Goal: Communication & Community: Answer question/provide support

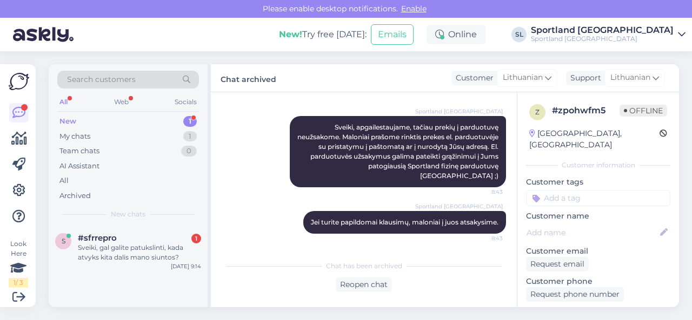
scroll to position [108, 0]
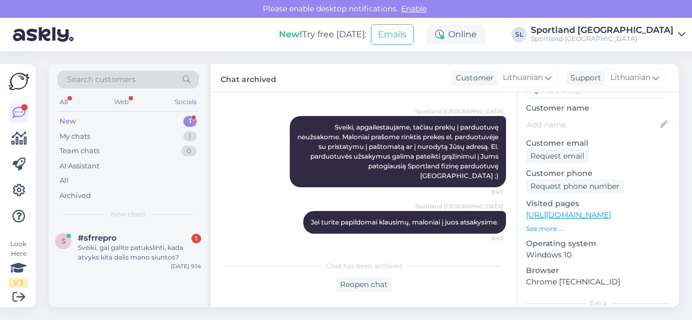
click at [157, 237] on div "#sfrrepro 1" at bounding box center [139, 238] width 123 height 10
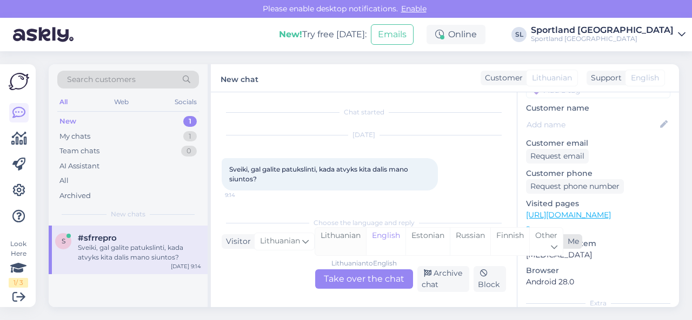
click at [338, 239] on div "Lithuanian" at bounding box center [340, 242] width 51 height 28
click at [350, 278] on div "Lithuanian to Lithuanian Take over the chat" at bounding box center [364, 279] width 98 height 19
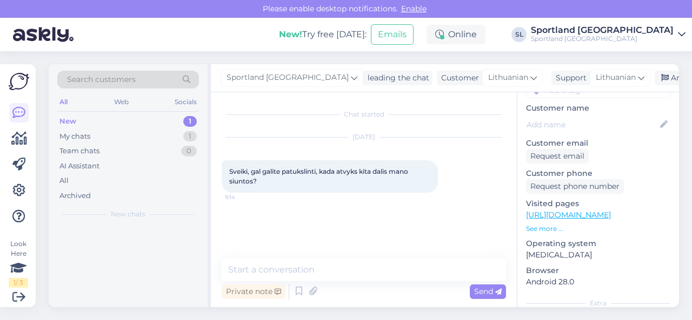
scroll to position [0, 0]
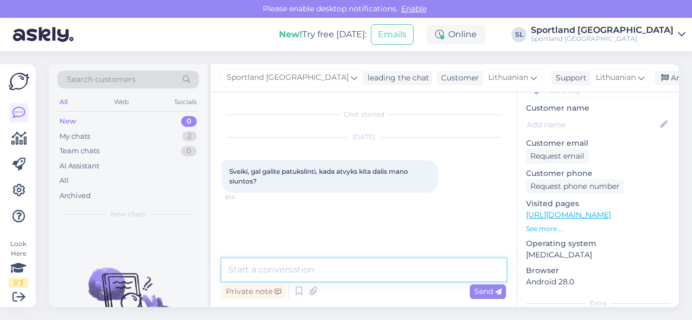
click at [350, 276] on textarea at bounding box center [364, 270] width 284 height 23
type textarea "Sveiki"
type textarea "dėkojame už Jūsų užklausą."
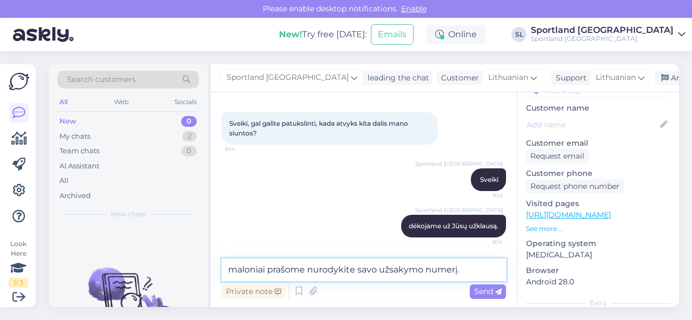
type textarea "maloniai prašome nurodykite savo užsakymo numerį."
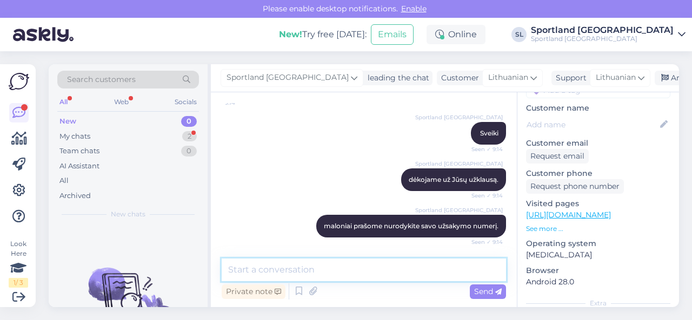
scroll to position [141, 0]
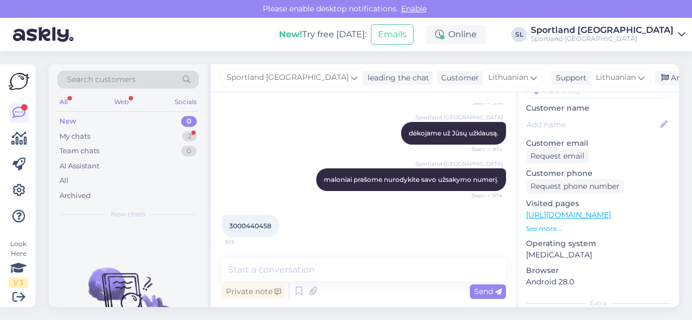
click at [262, 219] on div "3000440458 9:15" at bounding box center [250, 226] width 57 height 23
copy div "3000440458 9:15"
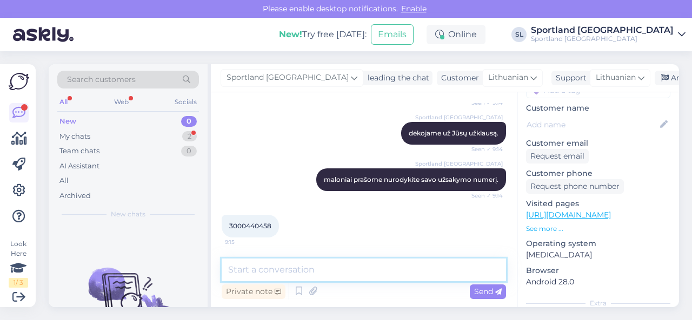
click at [322, 276] on textarea at bounding box center [364, 270] width 284 height 23
paste textarea "NIKE SPORTSWEAR SKU: 58393727215 Drabužių dydis:147-158"
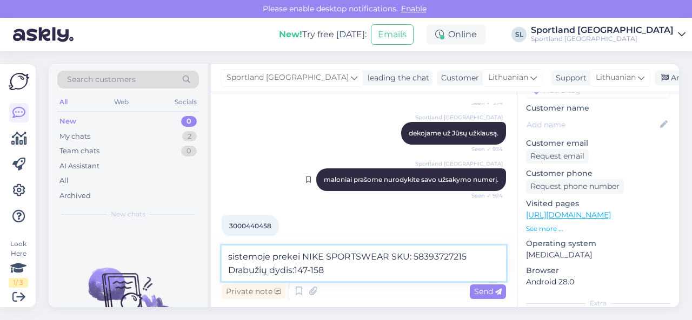
scroll to position [152, 0]
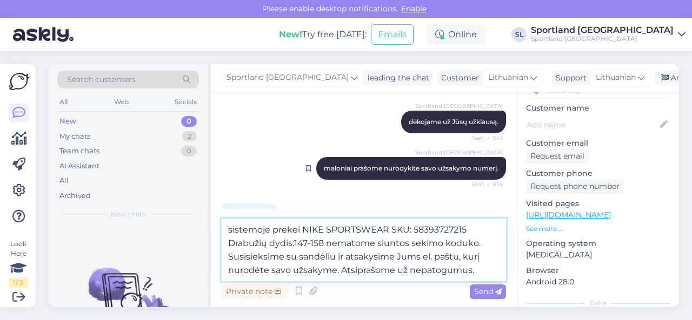
type textarea "sistemoje prekei NIKE SPORTSWEAR SKU: 58393727215 Drabužių dydis:147-158 nemato…"
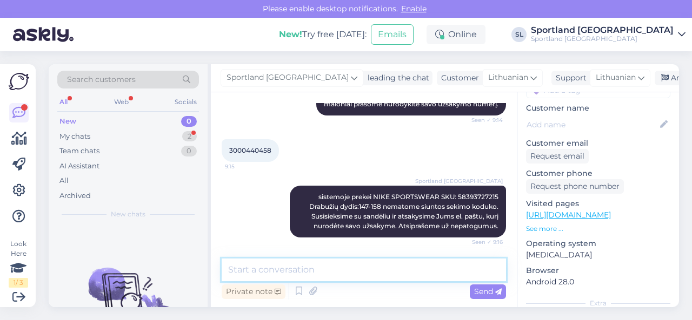
scroll to position [263, 0]
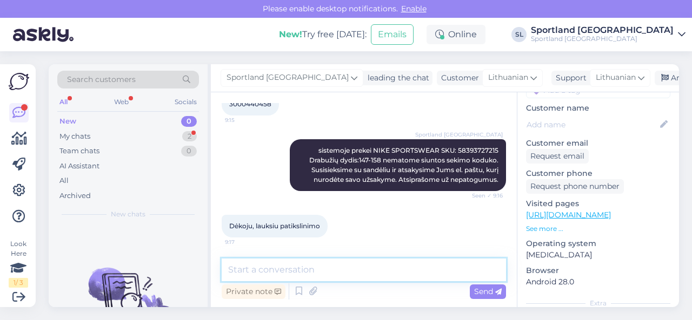
click at [286, 271] on textarea at bounding box center [364, 270] width 284 height 23
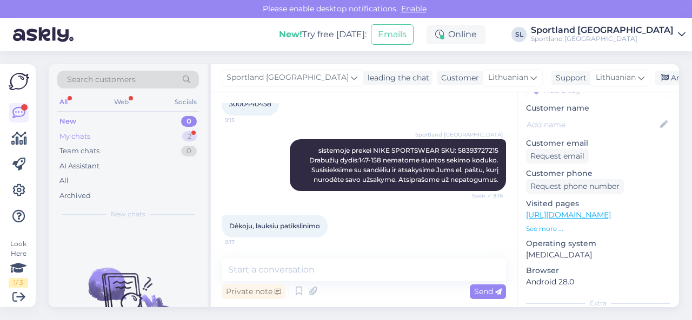
click at [144, 137] on div "My chats 2" at bounding box center [128, 136] width 142 height 15
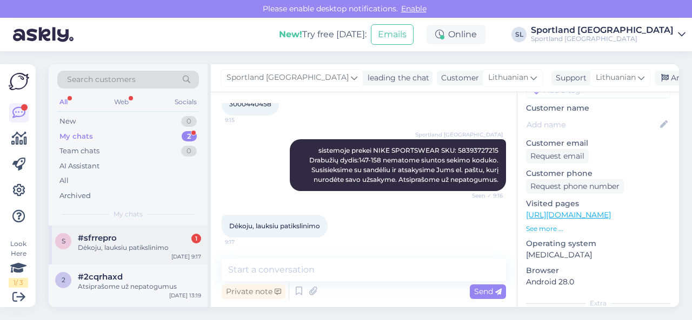
click at [135, 250] on div "Dėkoju, lauksiu patikslinimo" at bounding box center [139, 248] width 123 height 10
